Goal: Check status: Check status

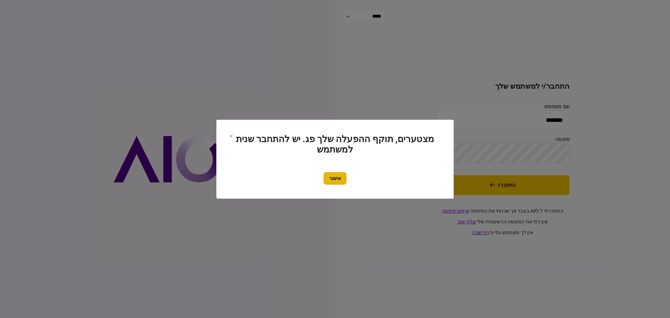
click at [334, 178] on button "אישור" at bounding box center [334, 178] width 23 height 13
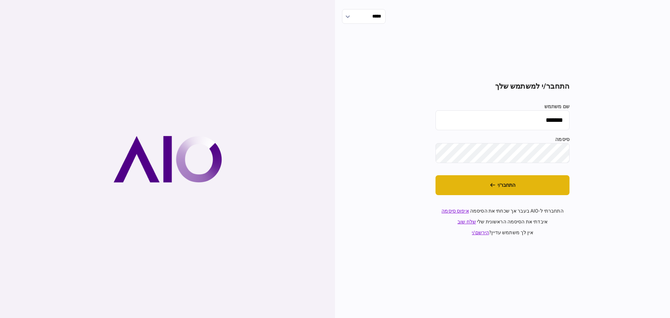
click at [500, 187] on button "התחבר/י" at bounding box center [502, 185] width 134 height 20
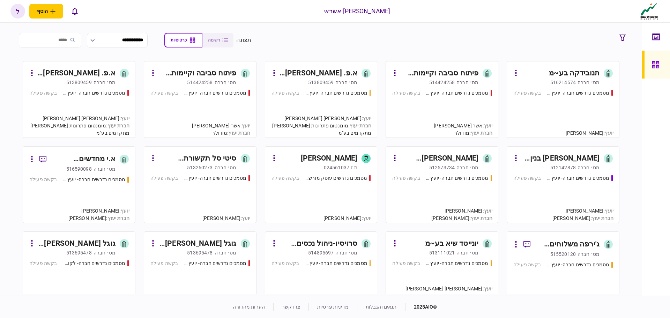
click at [556, 102] on div "מסמכים נדרשים חברה- יועץ - תהליך חברה בקשה פעילה" at bounding box center [562, 110] width 99 height 42
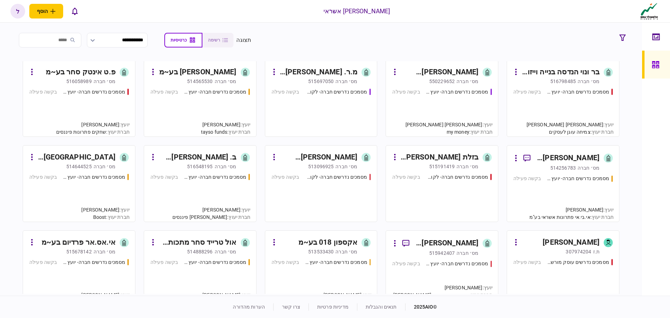
scroll to position [209, 0]
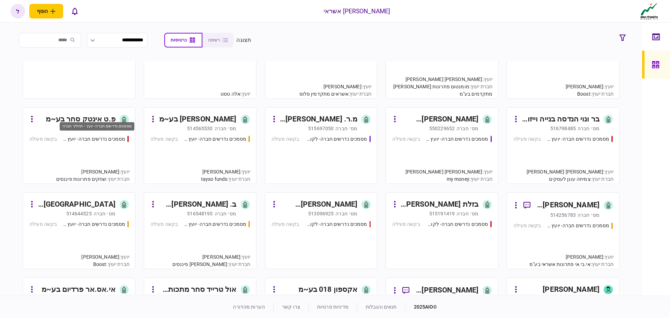
click at [100, 134] on div "מסמכים נדרשים חברה- יועץ - תהליך חברה" at bounding box center [97, 128] width 76 height 14
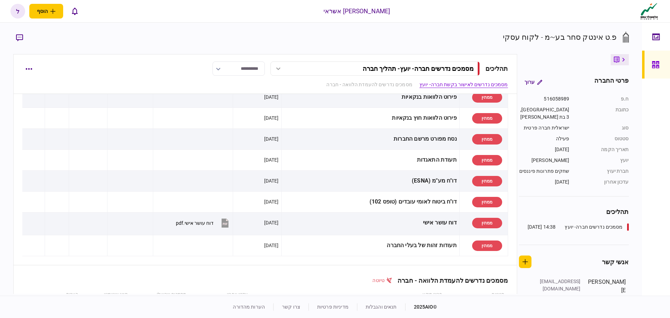
scroll to position [140, 0]
